Goal: Find specific page/section: Find specific page/section

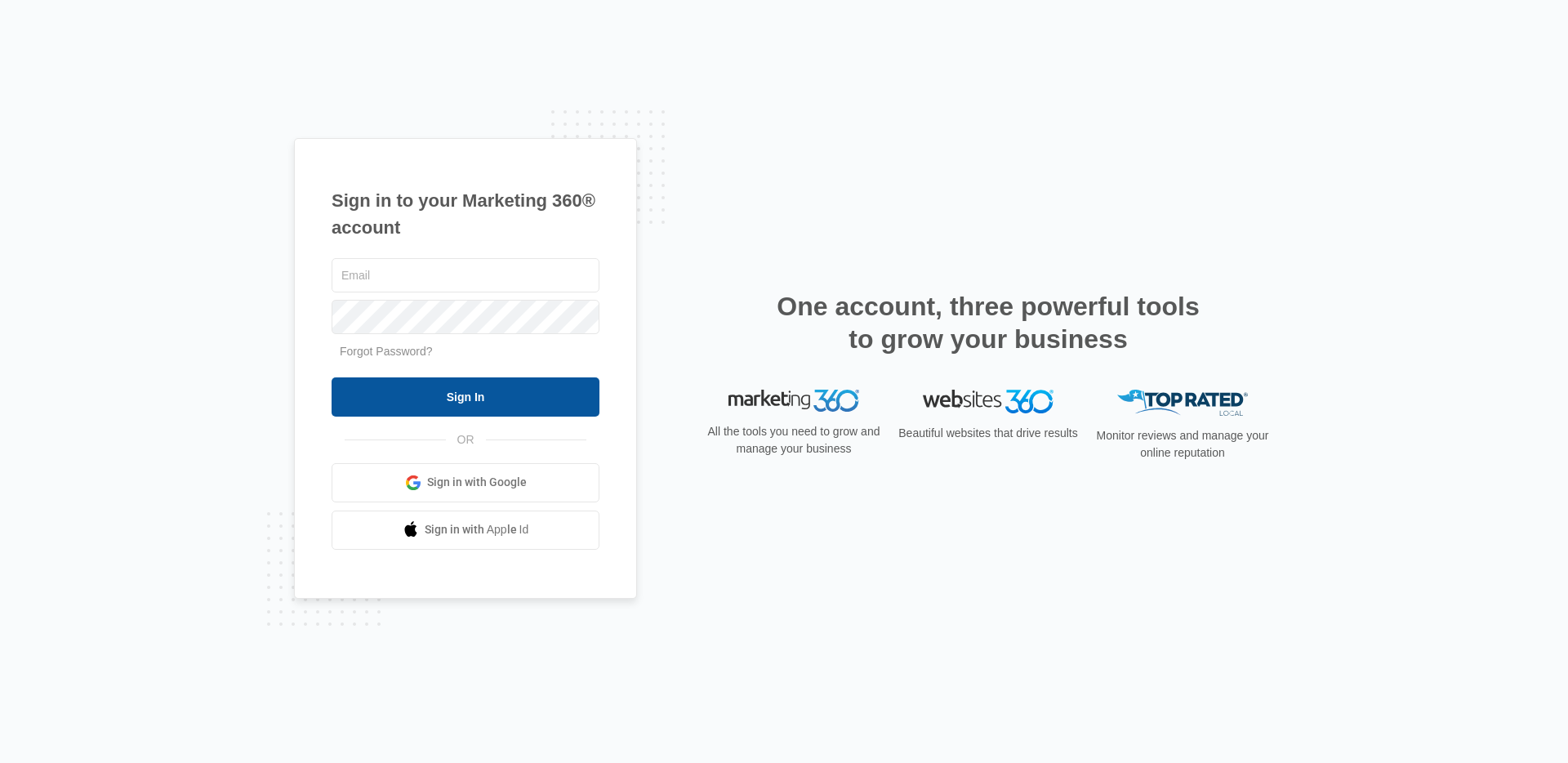
type input "[EMAIL_ADDRESS][PERSON_NAME][DOMAIN_NAME]"
click at [504, 405] on input "Sign In" at bounding box center [465, 397] width 268 height 39
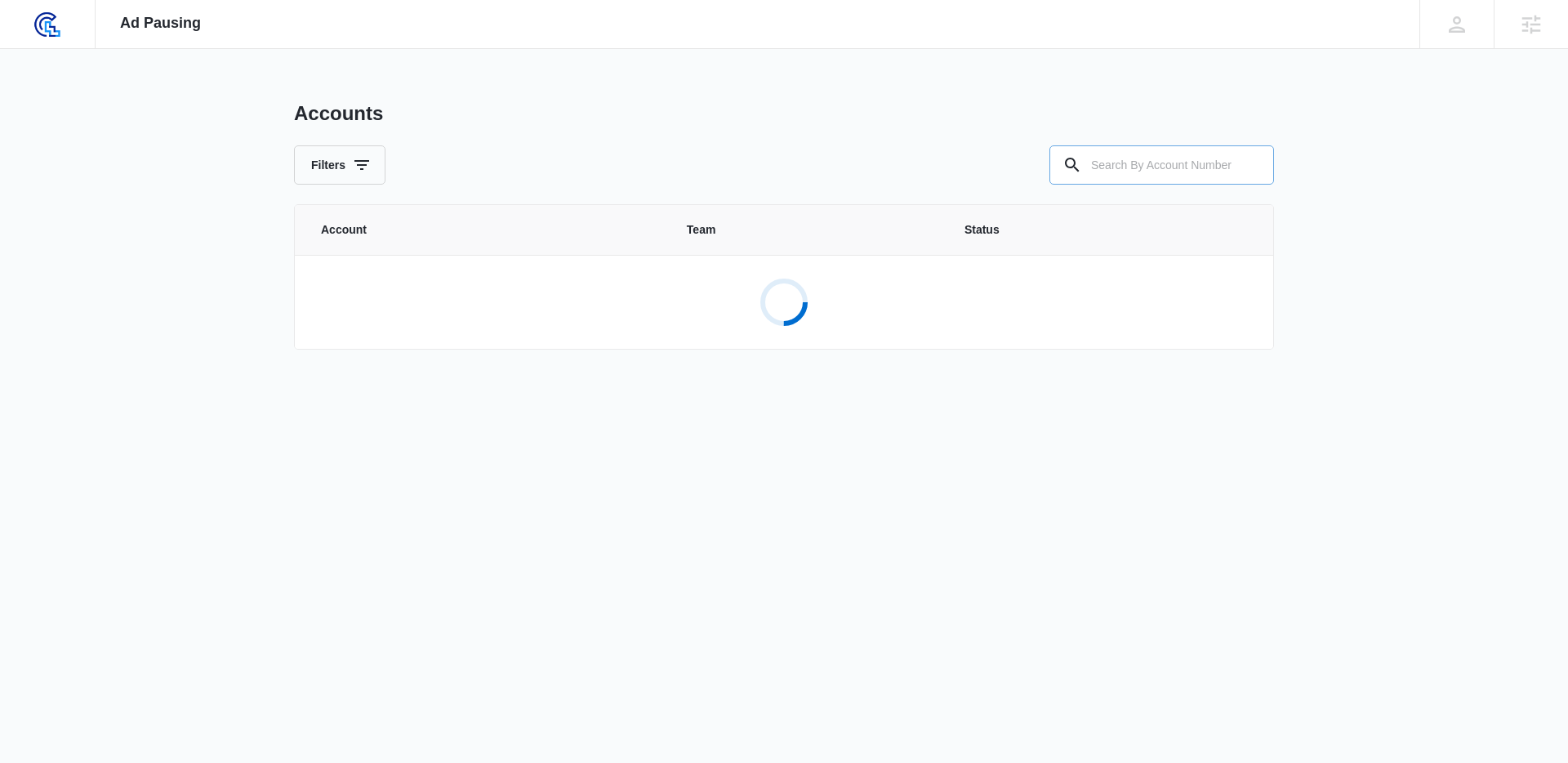
click at [1142, 157] on input "text" at bounding box center [1161, 165] width 225 height 39
paste input "A1AN983114646a75c0e20c4"
type input "A1AN983114646a75c0e20c4"
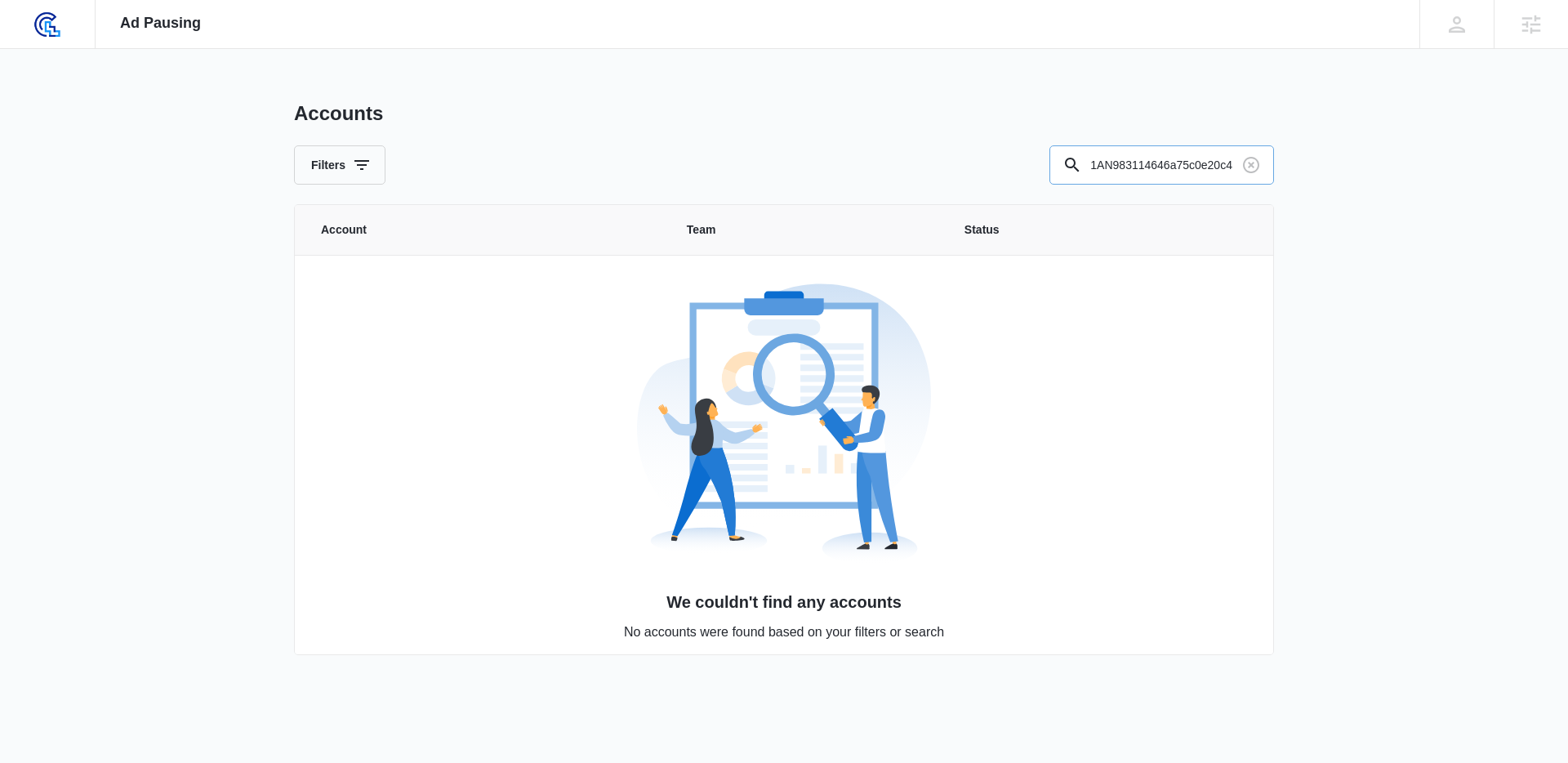
click at [1175, 167] on input "A1AN983114646a75c0e20c4" at bounding box center [1161, 165] width 225 height 39
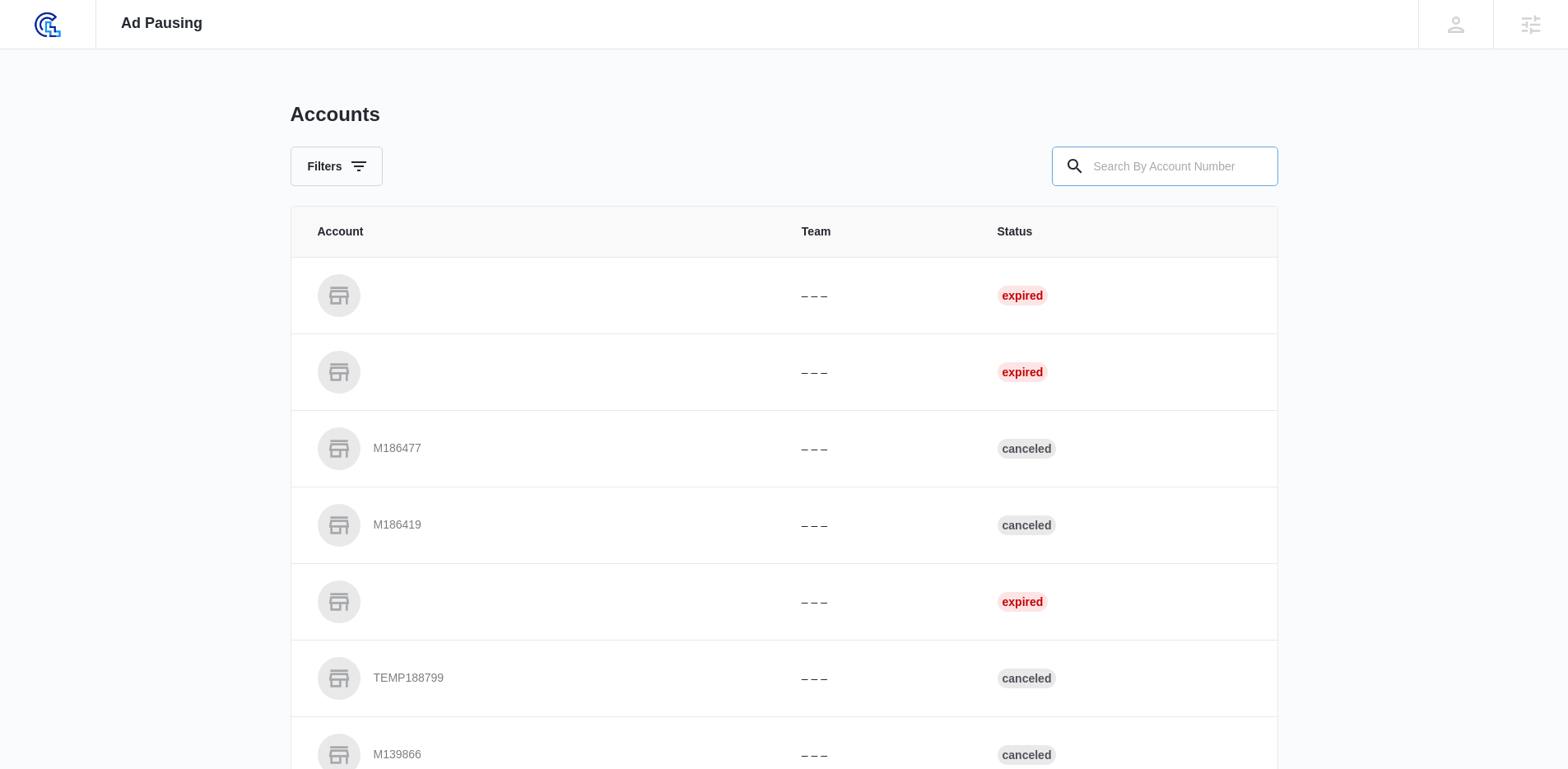
click at [1185, 180] on input "text" at bounding box center [1165, 166] width 227 height 39
type input "M38826"
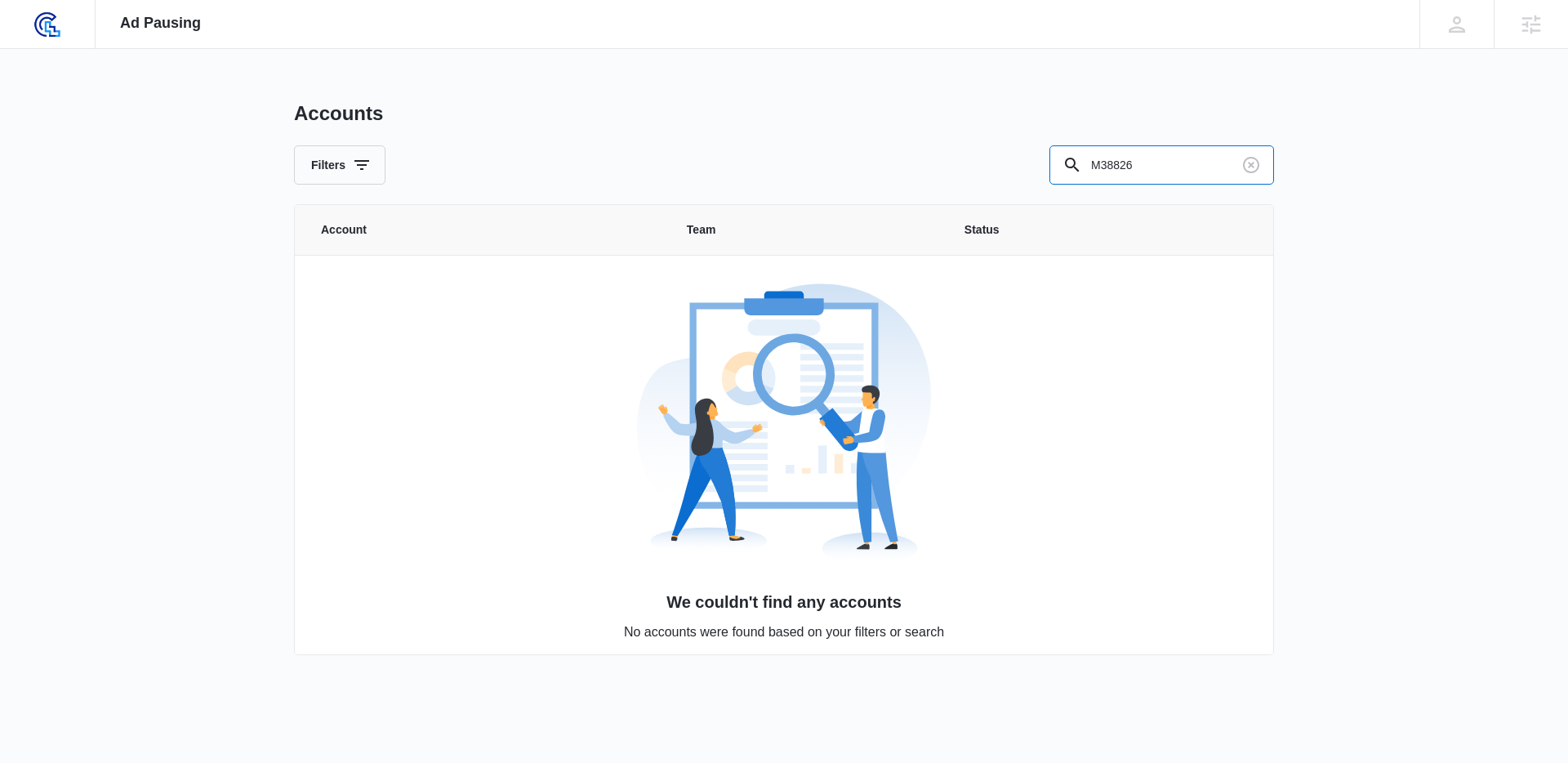
drag, startPoint x: 1163, startPoint y: 179, endPoint x: 798, endPoint y: 109, distance: 371.7
click at [823, 111] on div "Accounts Filters M38826" at bounding box center [784, 143] width 980 height 84
click at [1385, 282] on div "Good Works Go to Dashboard Powered by Ad Pausing Apps Settings DD Devin Davis d…" at bounding box center [784, 381] width 1568 height 763
click at [1136, 172] on input "text" at bounding box center [1161, 165] width 225 height 39
paste input "A170AN168686677ee2cf12449"
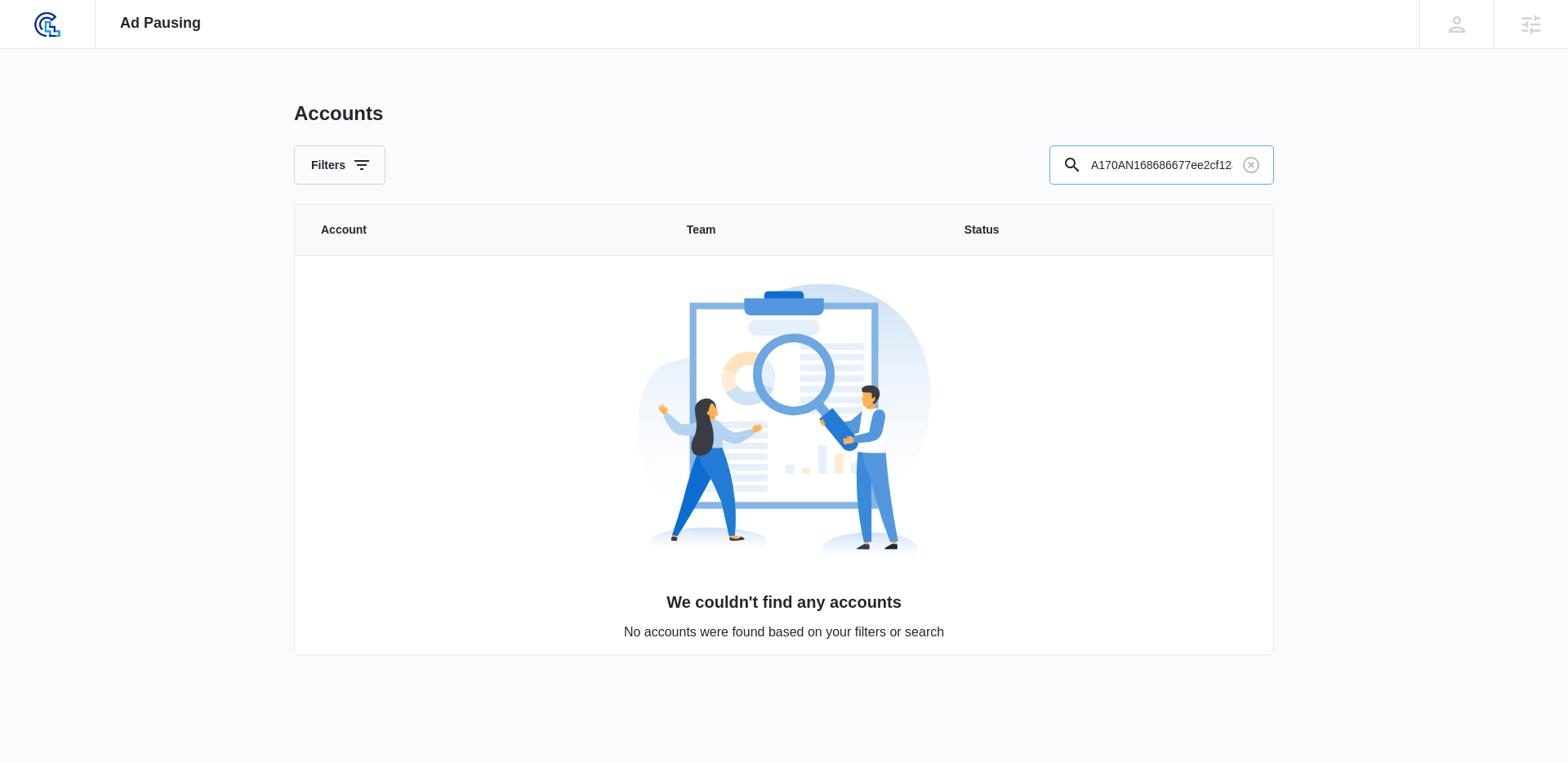
scroll to position [0, 26]
type input "A170AN168686677ee2cf12449"
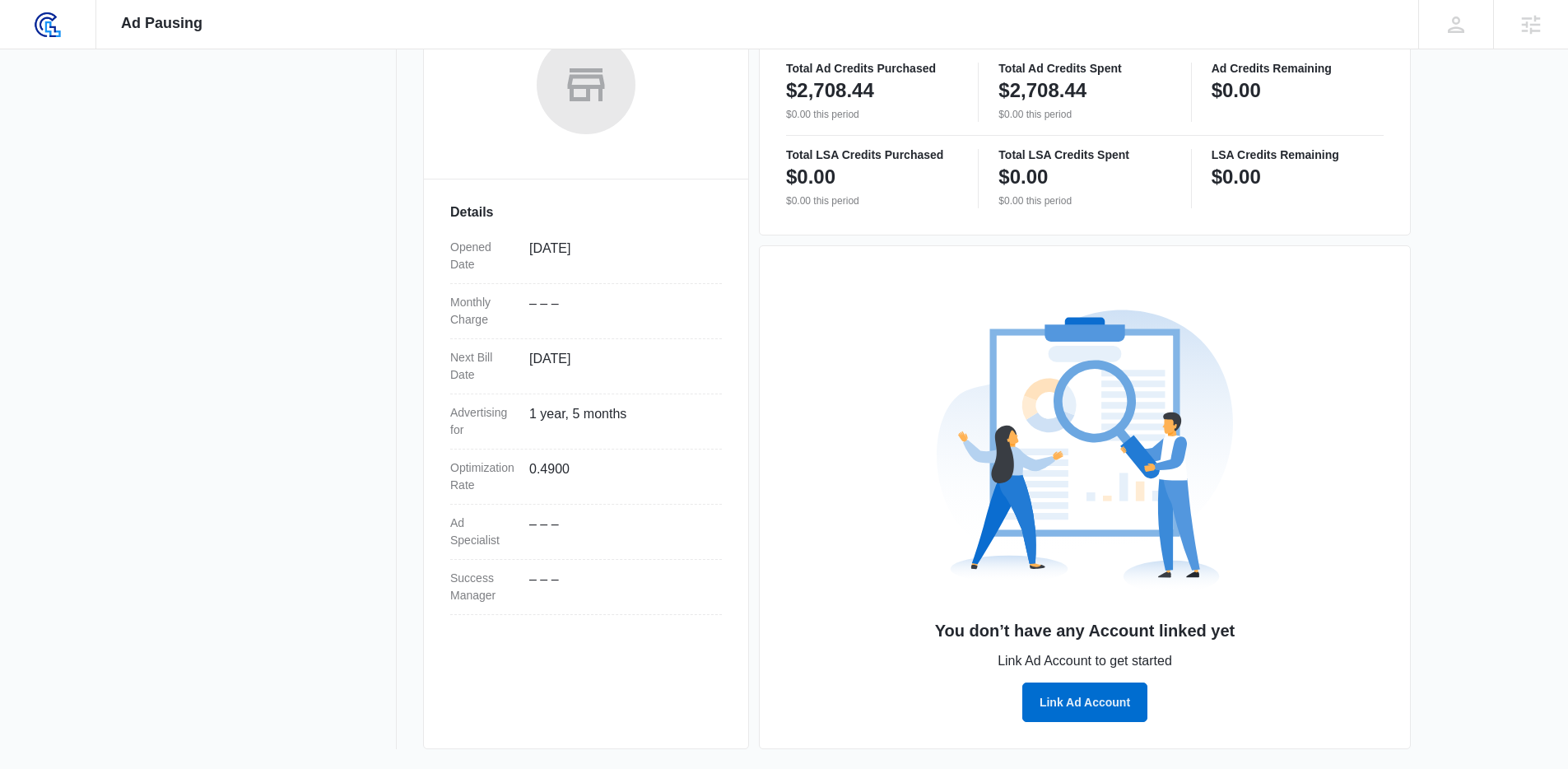
scroll to position [257, 0]
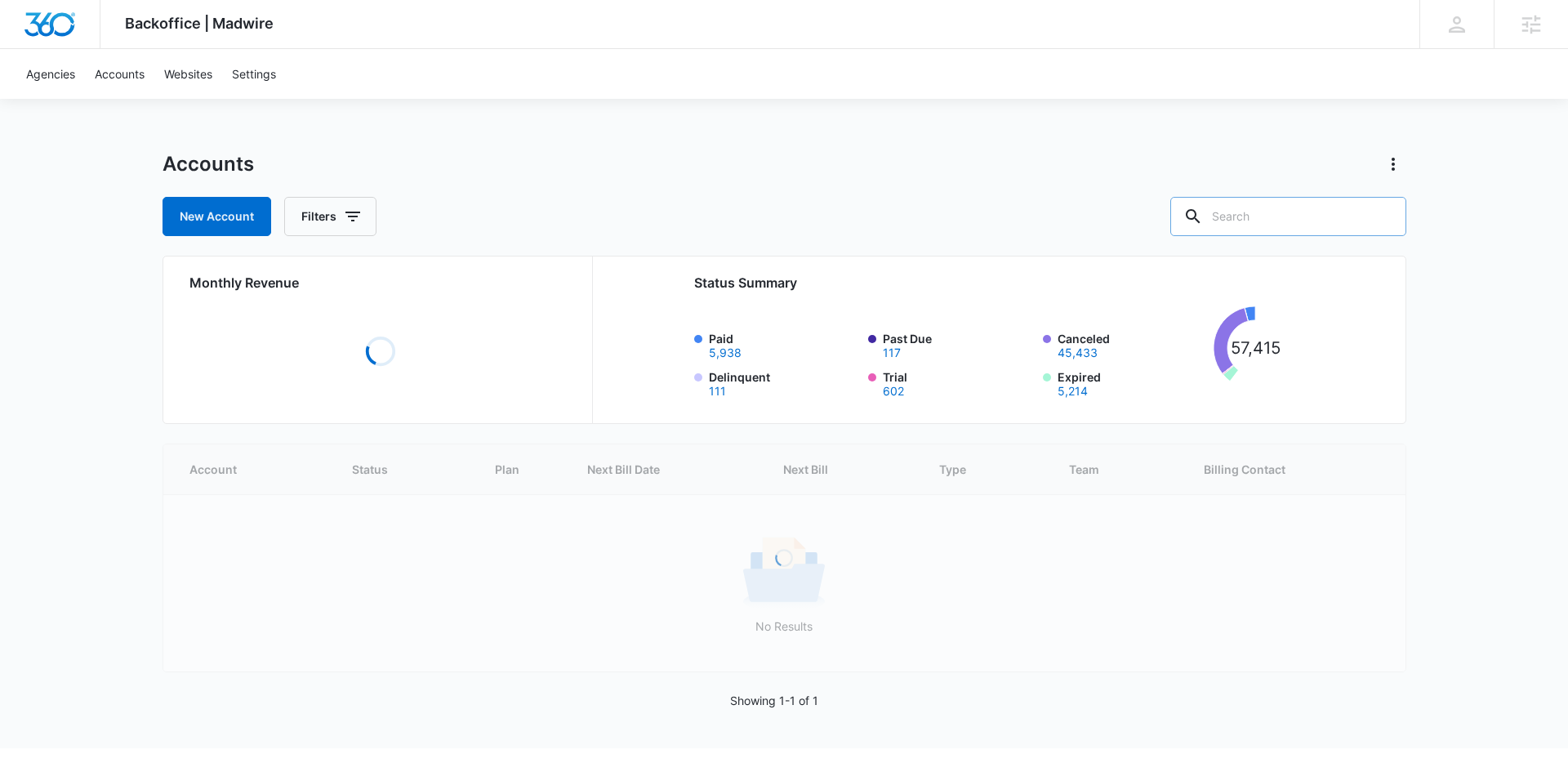
click at [1301, 210] on input "text" at bounding box center [1288, 216] width 236 height 39
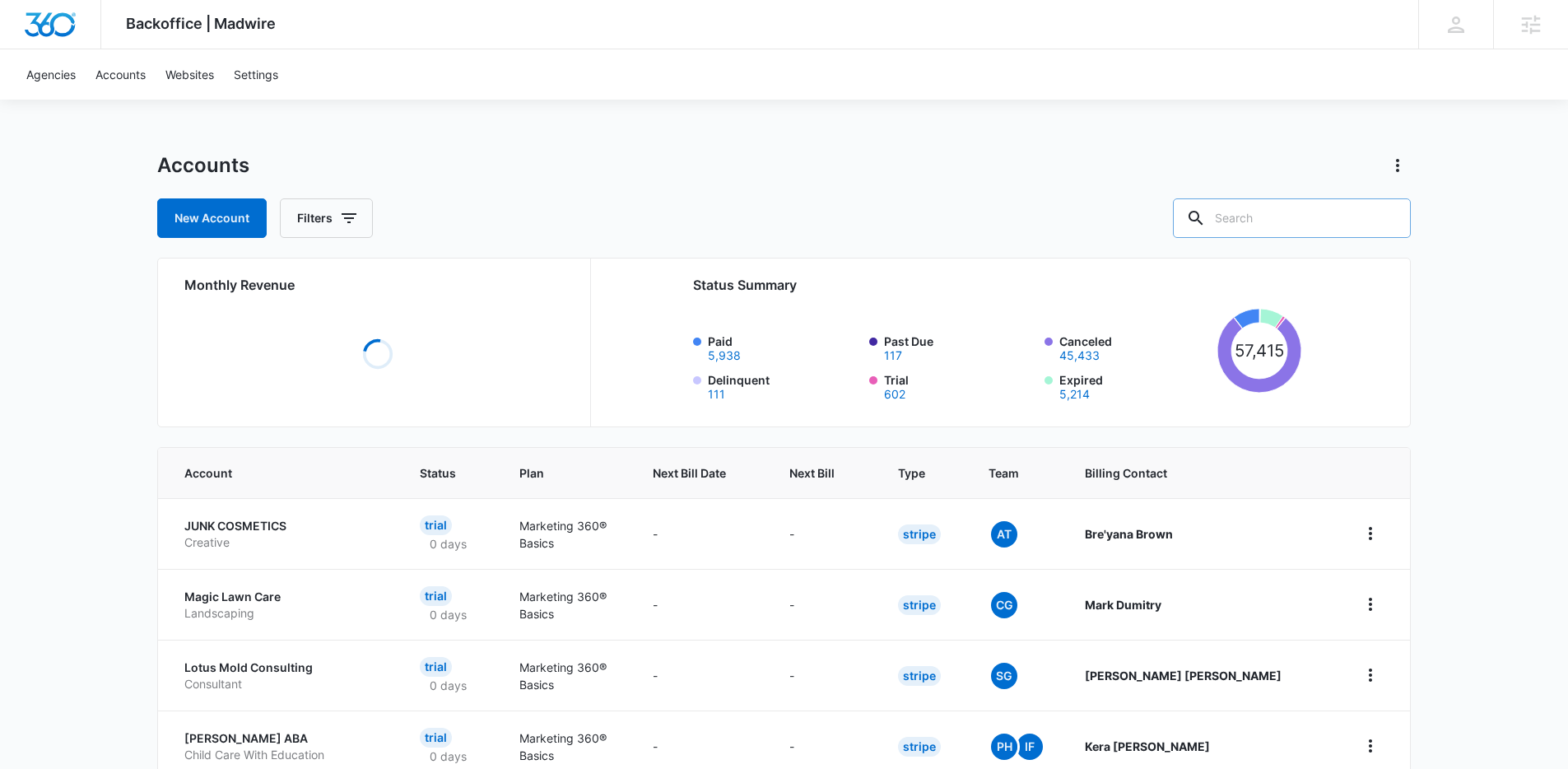
paste input "A1AN96731663e1b17a866c"
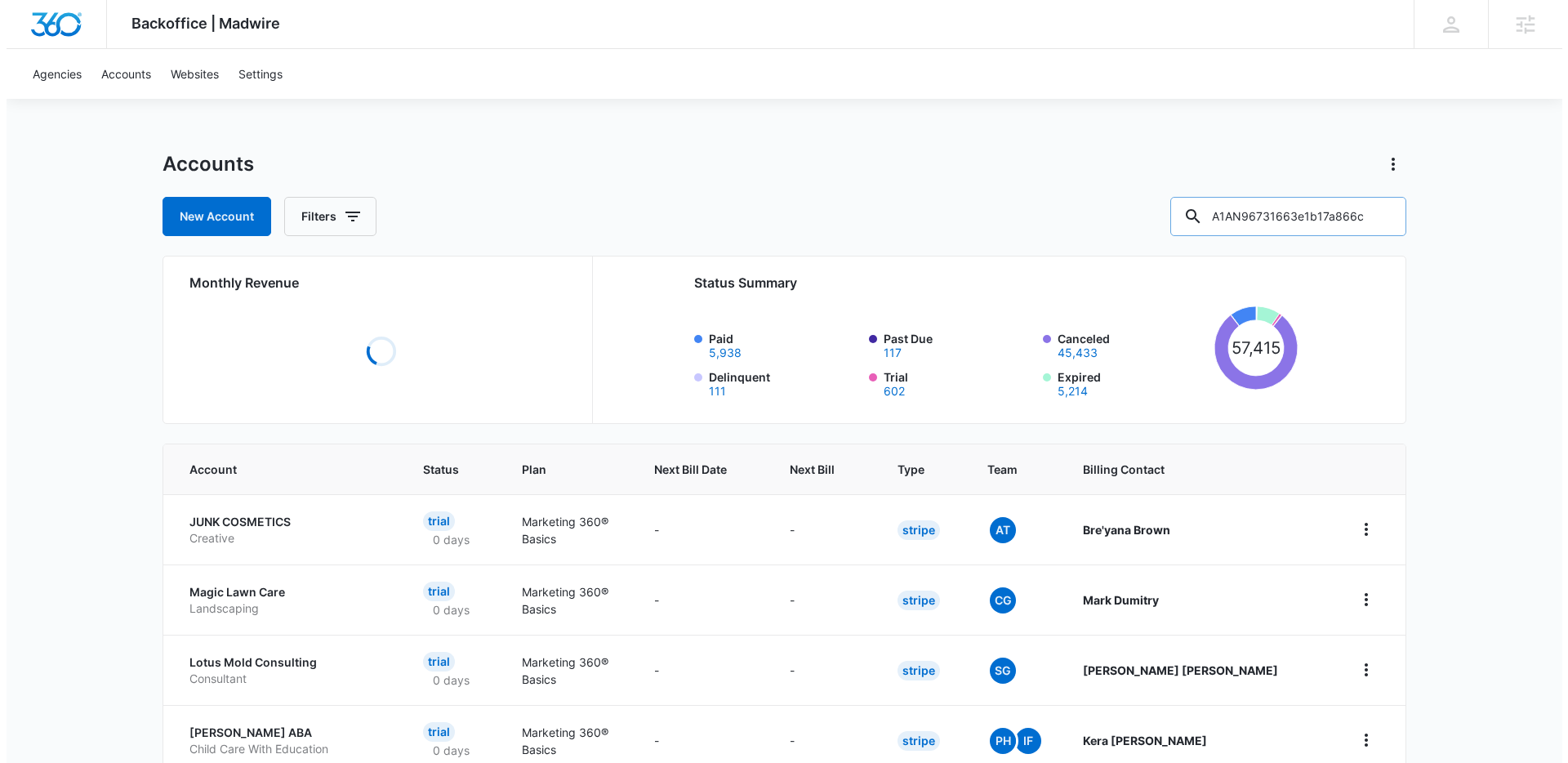
scroll to position [0, 13]
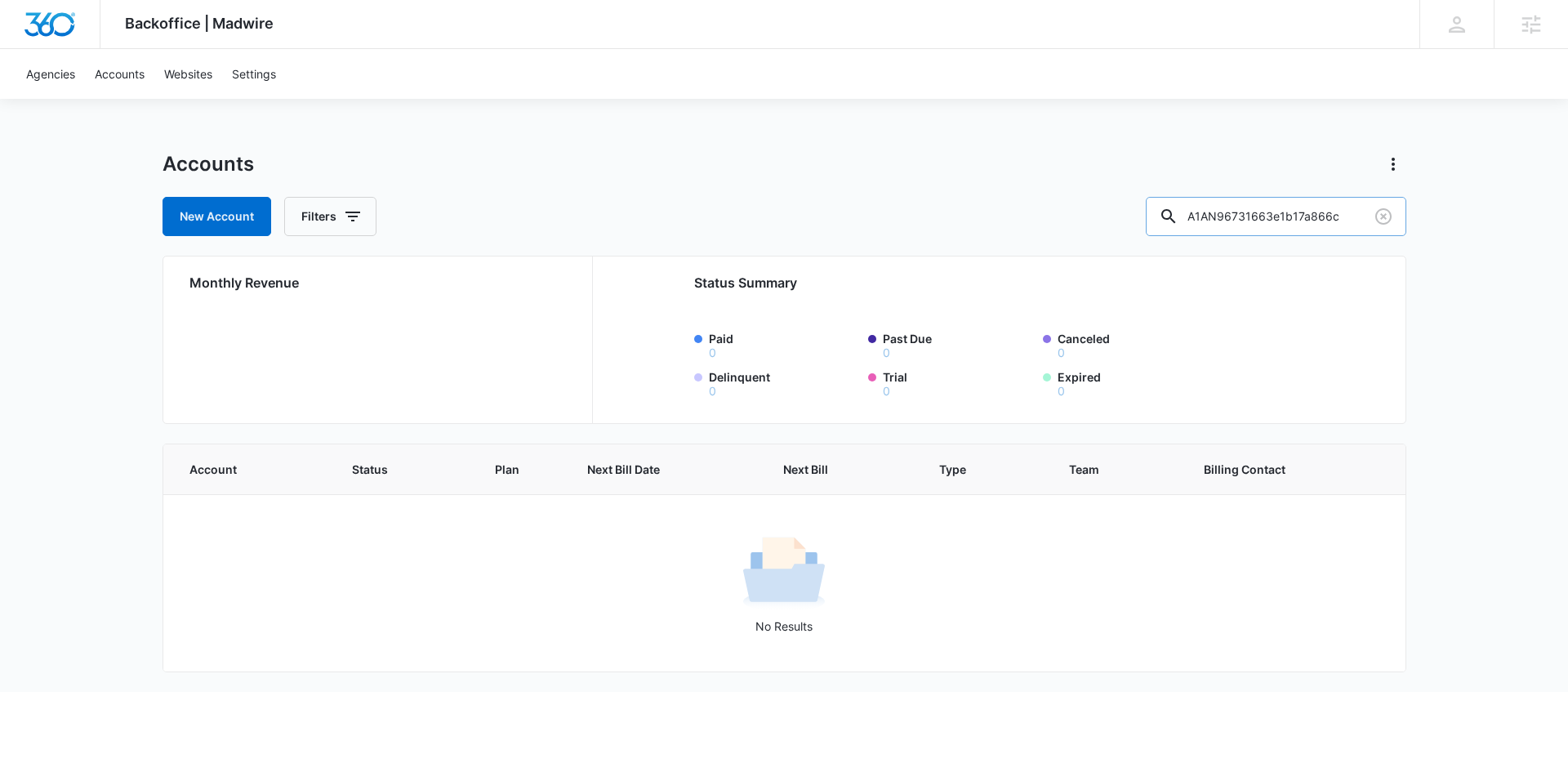
click at [1266, 215] on input "A1AN96731663e1b17a866c" at bounding box center [1275, 216] width 260 height 39
type input "M179311"
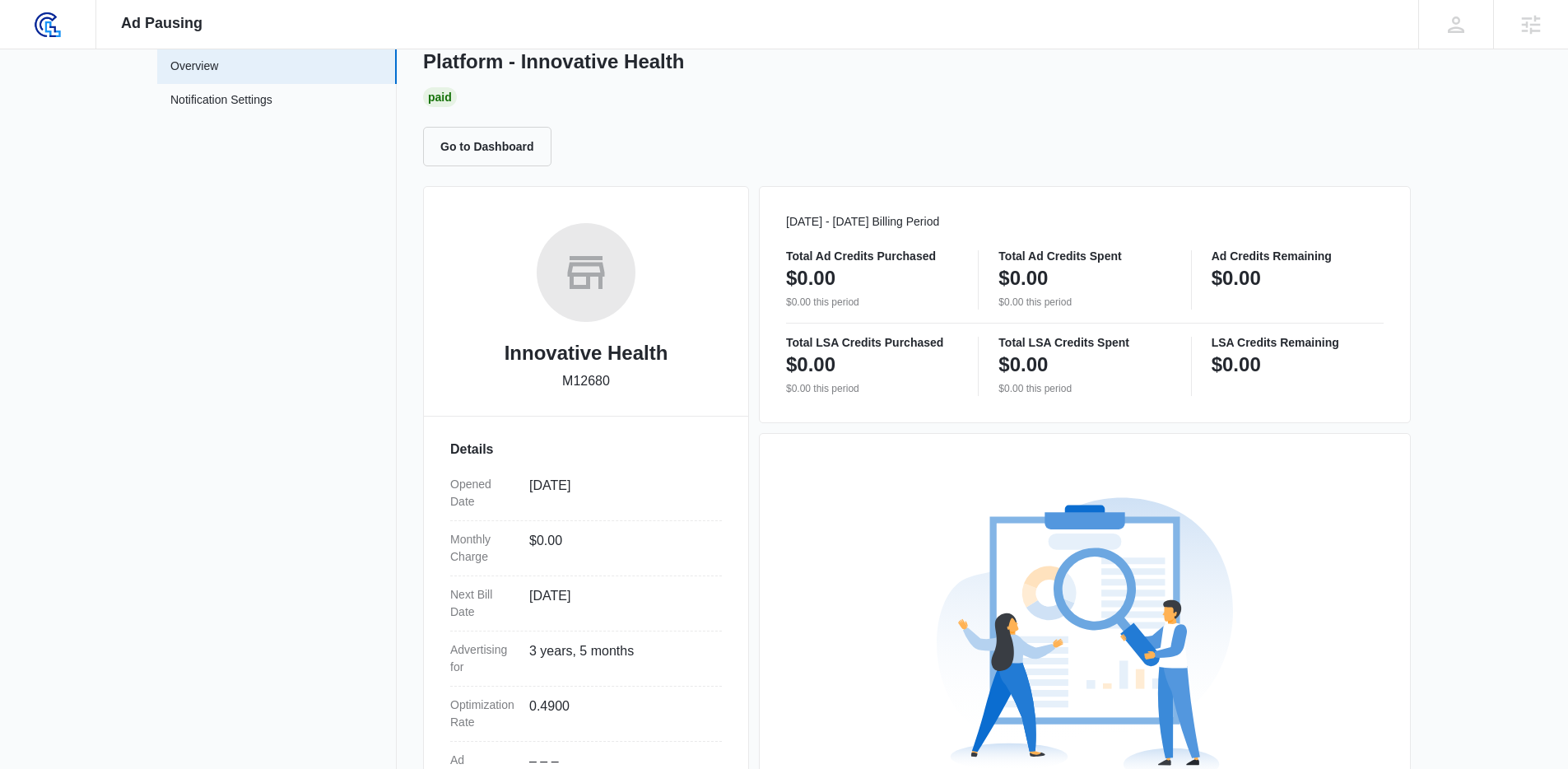
scroll to position [280, 0]
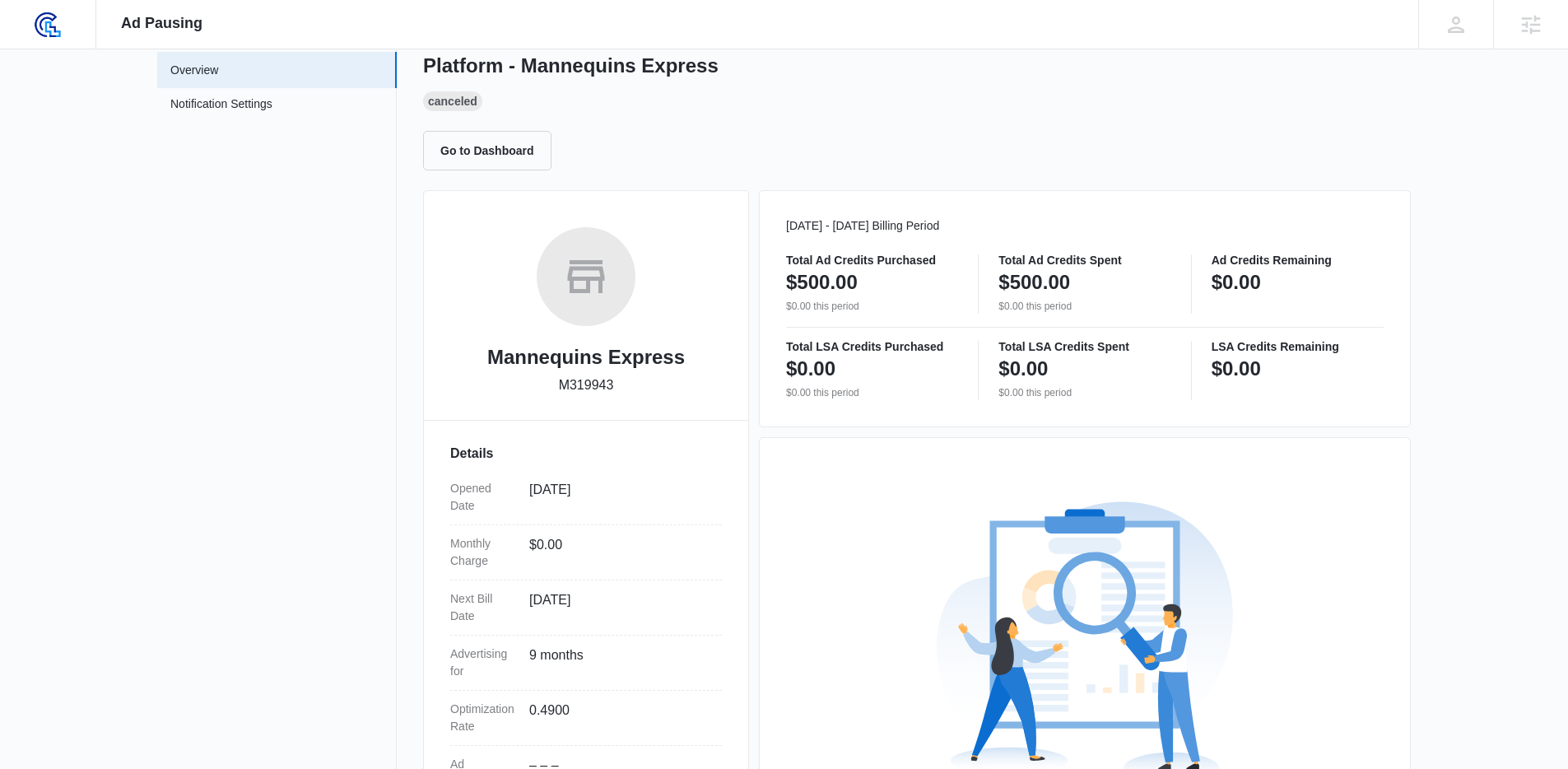
scroll to position [280, 0]
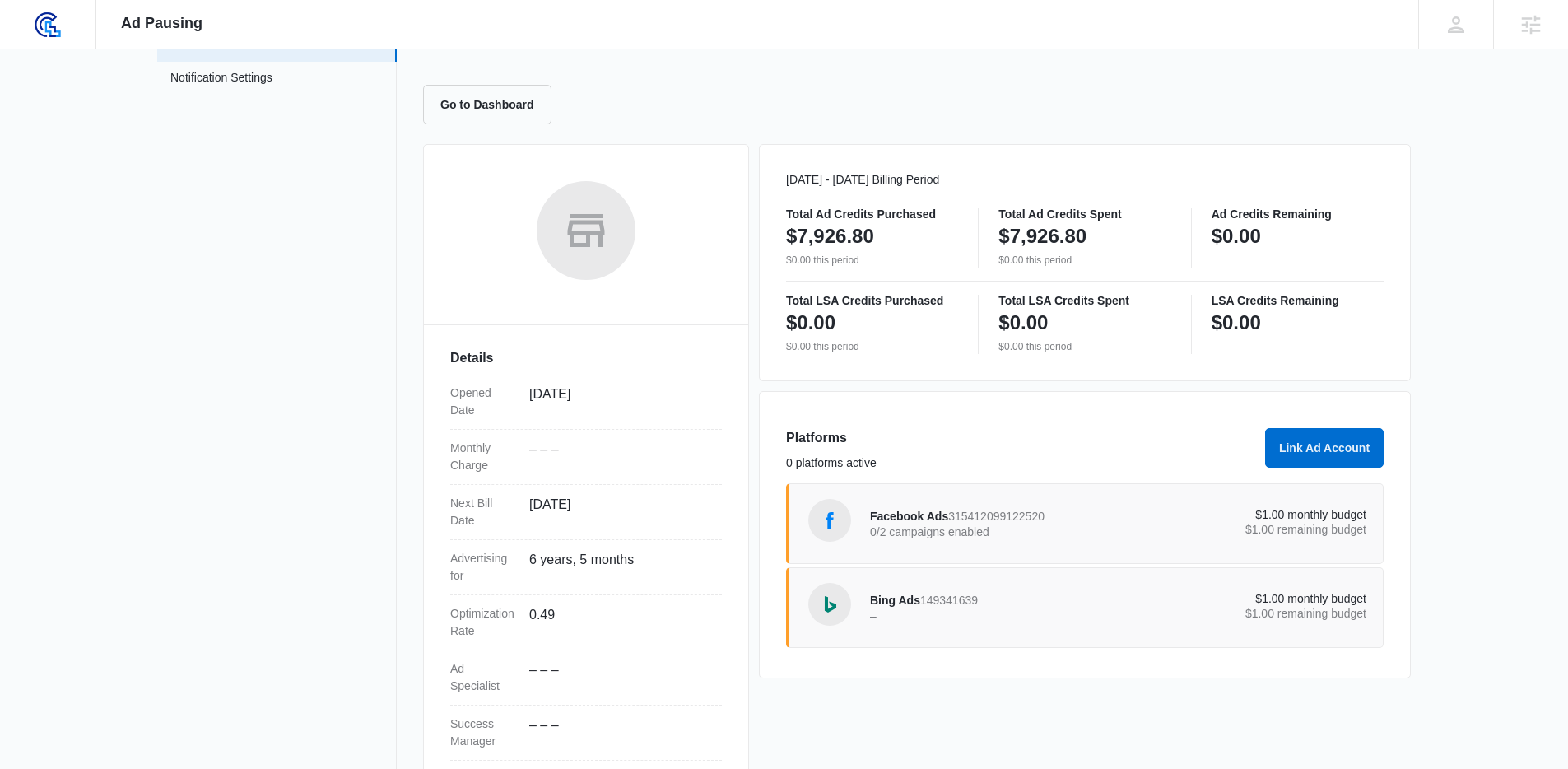
scroll to position [153, 0]
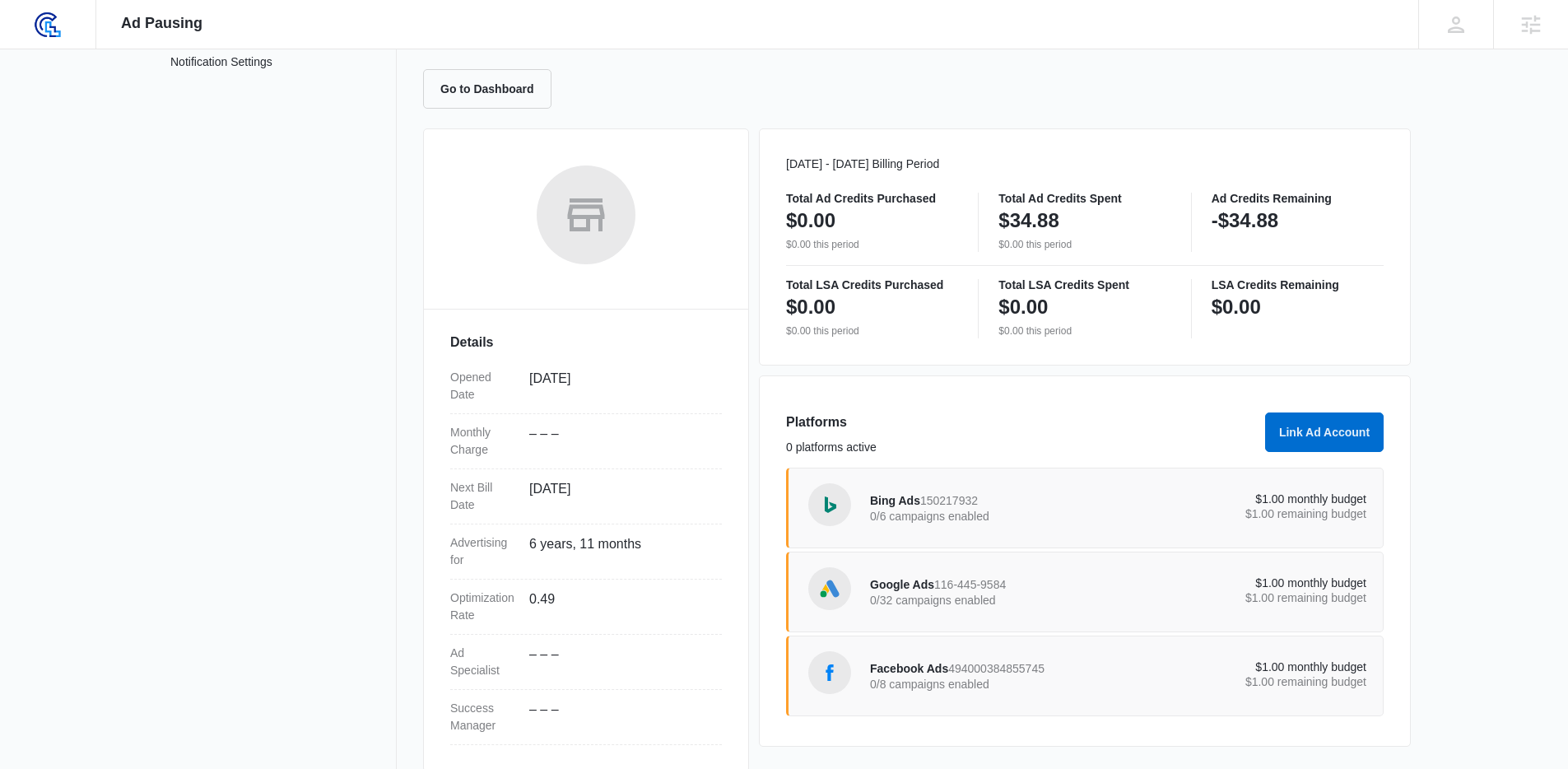
scroll to position [153, 0]
